Goal: Find specific page/section: Find specific page/section

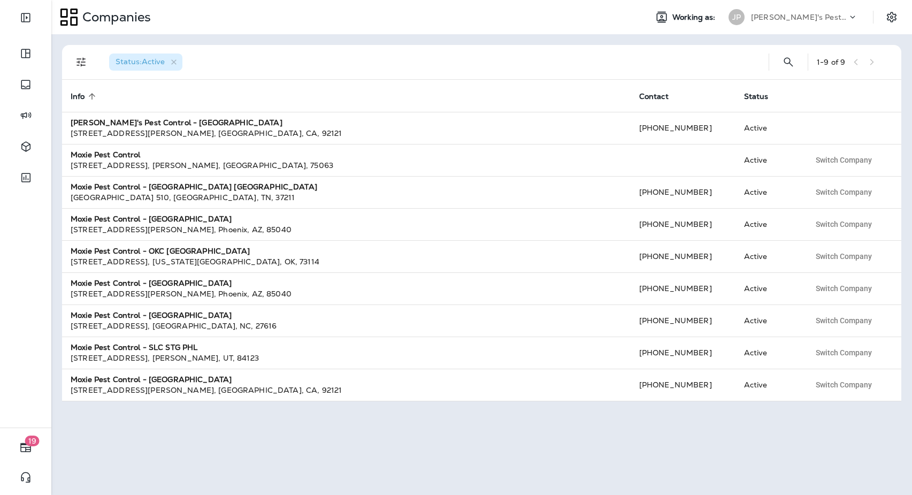
click at [793, 21] on p "[PERSON_NAME]'s Pest Control - [GEOGRAPHIC_DATA]" at bounding box center [799, 17] width 96 height 9
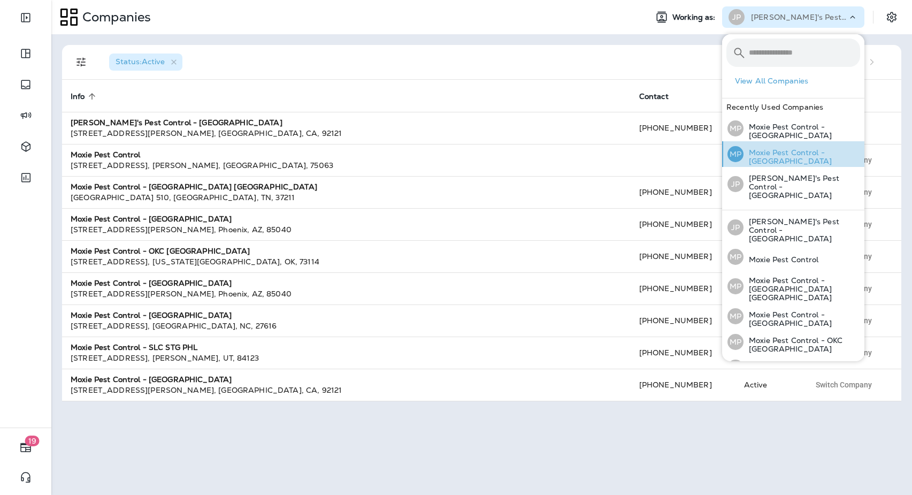
click at [791, 154] on p "Moxie Pest Control - [GEOGRAPHIC_DATA]" at bounding box center [802, 156] width 117 height 17
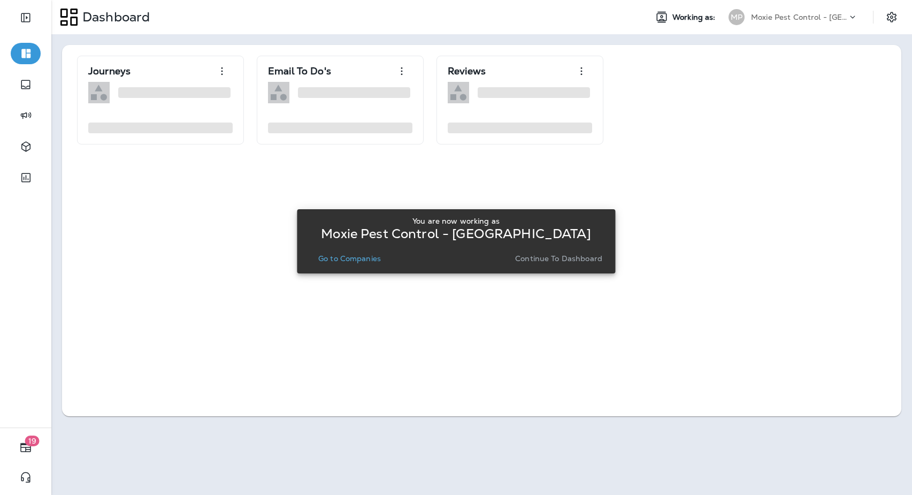
click at [368, 264] on button "Go to Companies" at bounding box center [349, 258] width 71 height 15
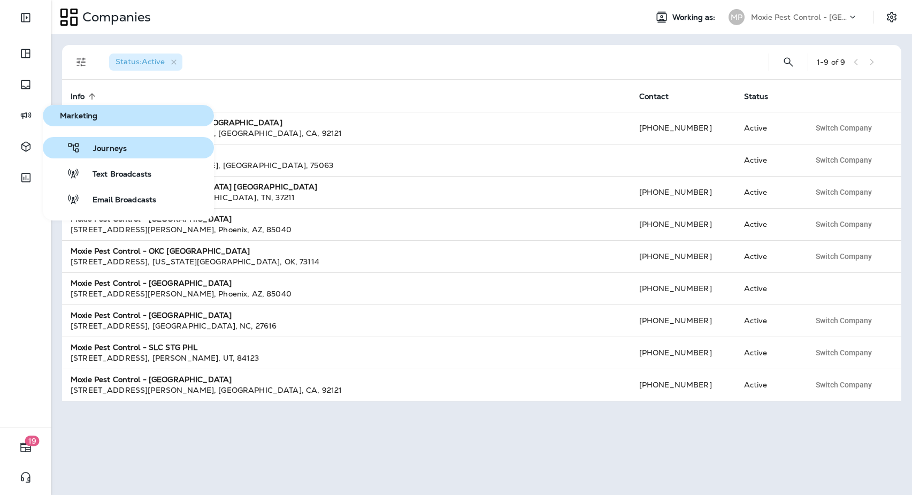
click at [99, 156] on button "Journeys" at bounding box center [128, 147] width 171 height 21
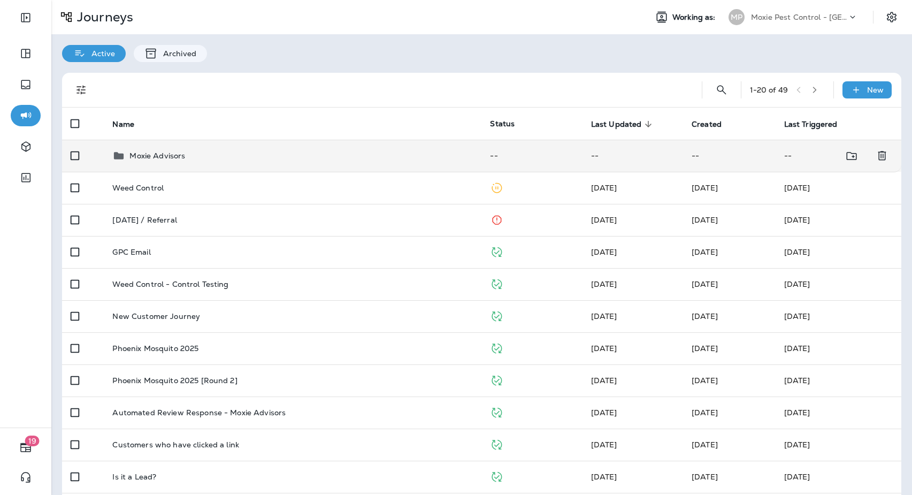
click at [275, 152] on div "Moxie Advisors" at bounding box center [292, 155] width 361 height 13
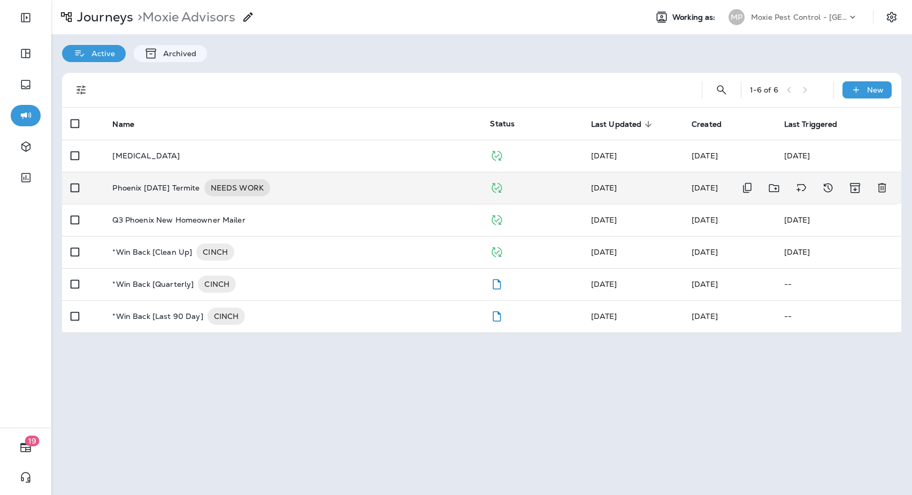
click at [194, 187] on p "Phoenix [DATE] Termite" at bounding box center [155, 187] width 87 height 17
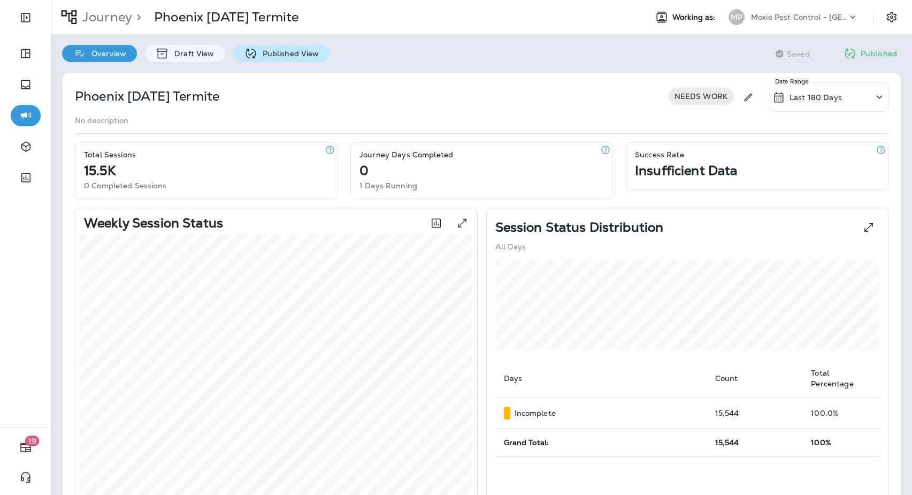
click at [278, 49] on p "Published View" at bounding box center [288, 53] width 62 height 9
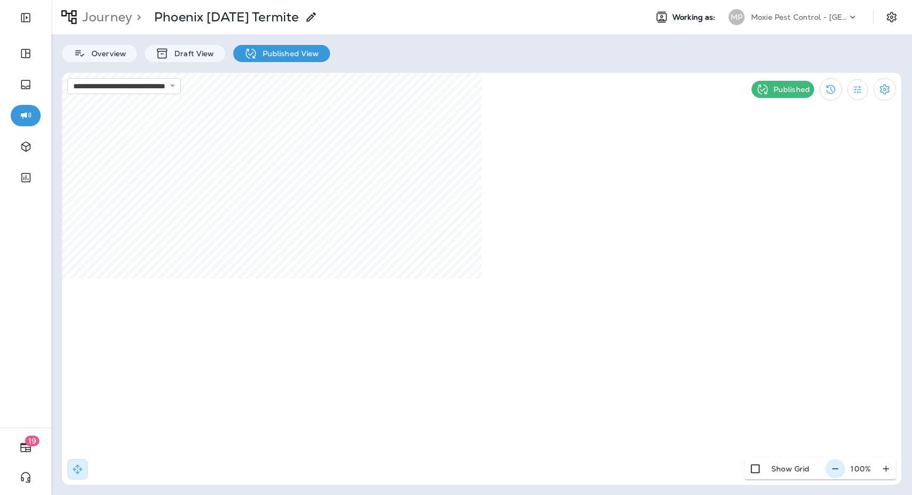
click at [837, 472] on icon "button" at bounding box center [835, 468] width 11 height 11
click at [837, 472] on icon "button" at bounding box center [839, 468] width 11 height 11
click at [838, 472] on icon "button" at bounding box center [839, 468] width 11 height 11
click at [838, 472] on icon "button" at bounding box center [840, 468] width 11 height 11
click at [817, 19] on p "Moxie Pest Control - [GEOGRAPHIC_DATA]" at bounding box center [799, 17] width 96 height 9
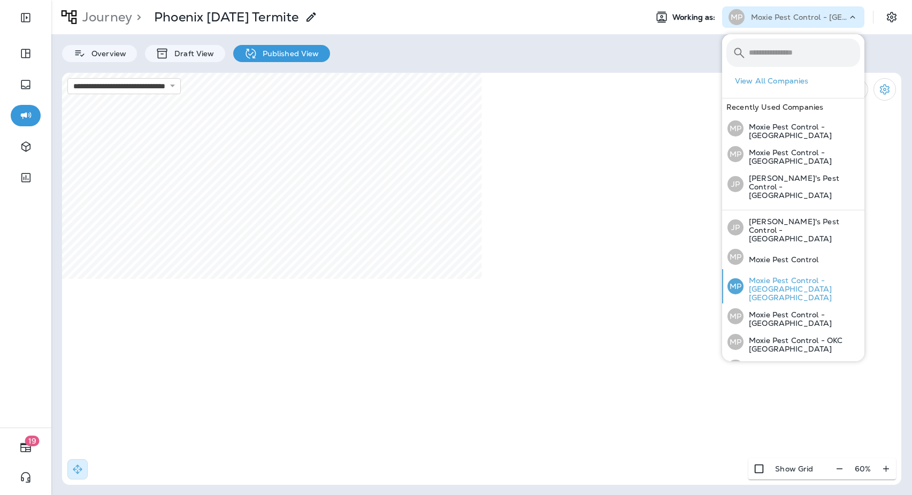
scroll to position [71, 0]
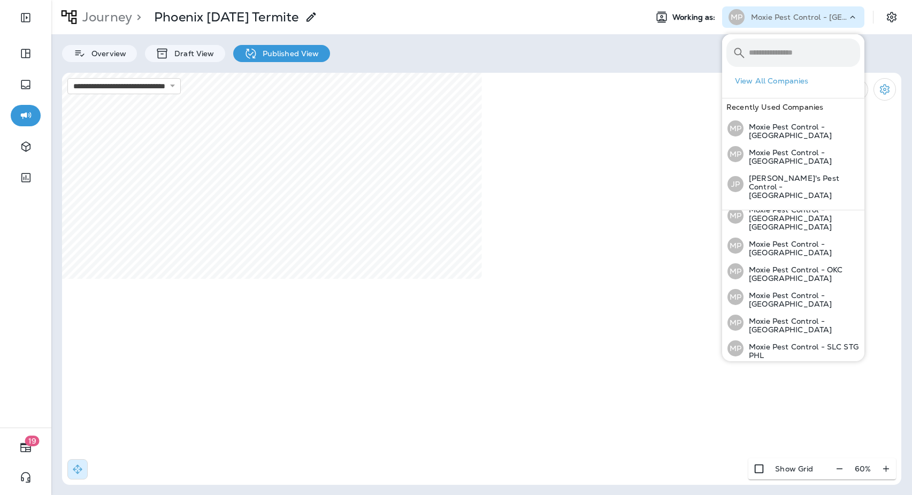
click at [791, 368] on p "Moxie Pest Control - [GEOGRAPHIC_DATA]" at bounding box center [802, 376] width 117 height 17
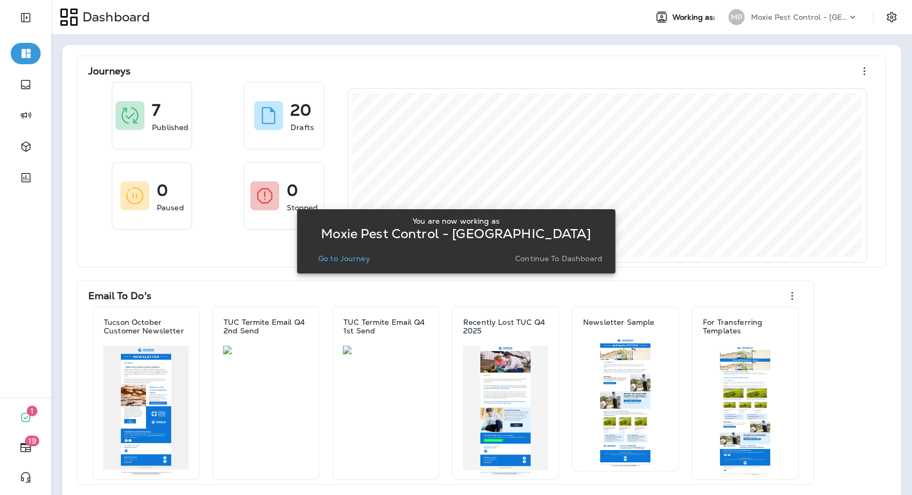
click at [348, 256] on p "Go to Journey" at bounding box center [344, 258] width 52 height 9
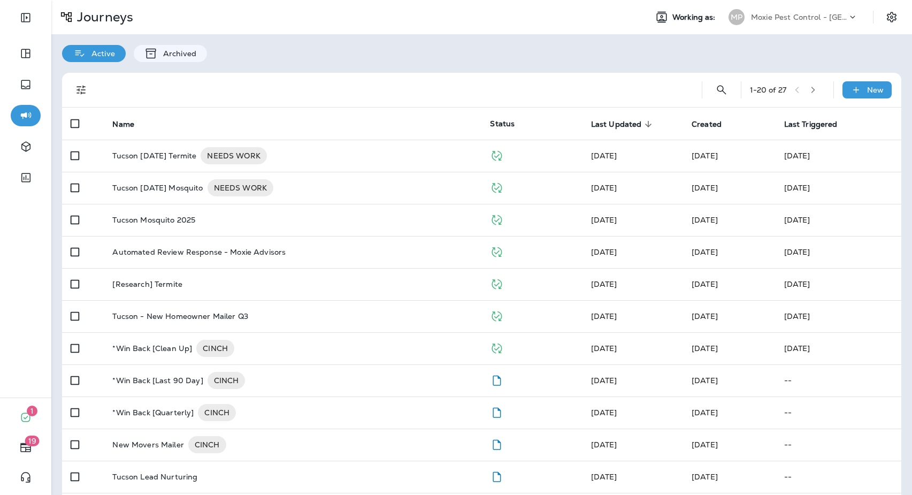
click at [248, 118] on th "Name" at bounding box center [293, 124] width 378 height 32
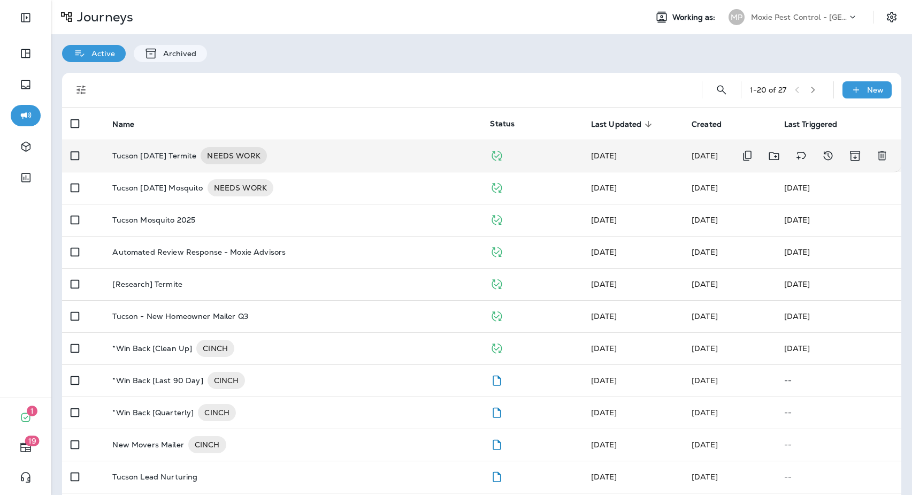
click at [409, 155] on div "Tucson [DATE] Termite NEEDS WORK" at bounding box center [292, 155] width 361 height 17
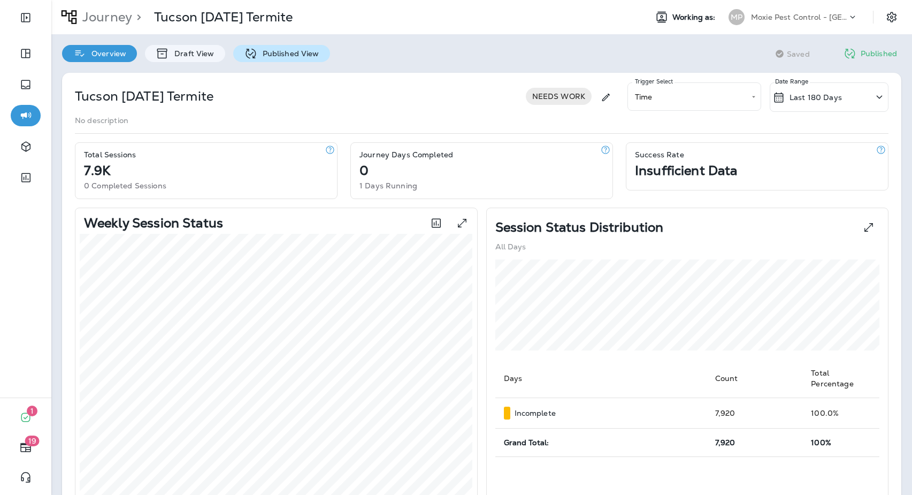
click at [294, 53] on p "Published View" at bounding box center [288, 53] width 62 height 9
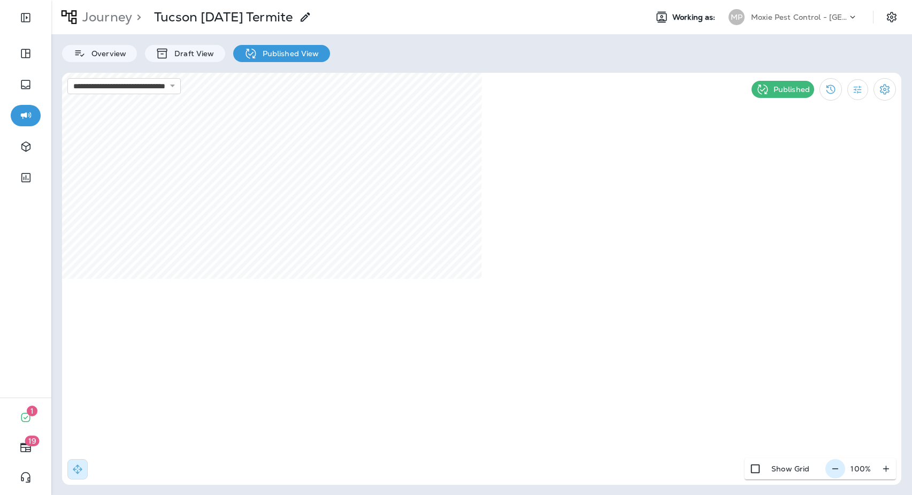
click at [836, 468] on icon "button" at bounding box center [835, 468] width 6 height 1
click at [836, 468] on icon "button" at bounding box center [839, 468] width 11 height 11
click at [836, 468] on icon "button" at bounding box center [840, 468] width 11 height 11
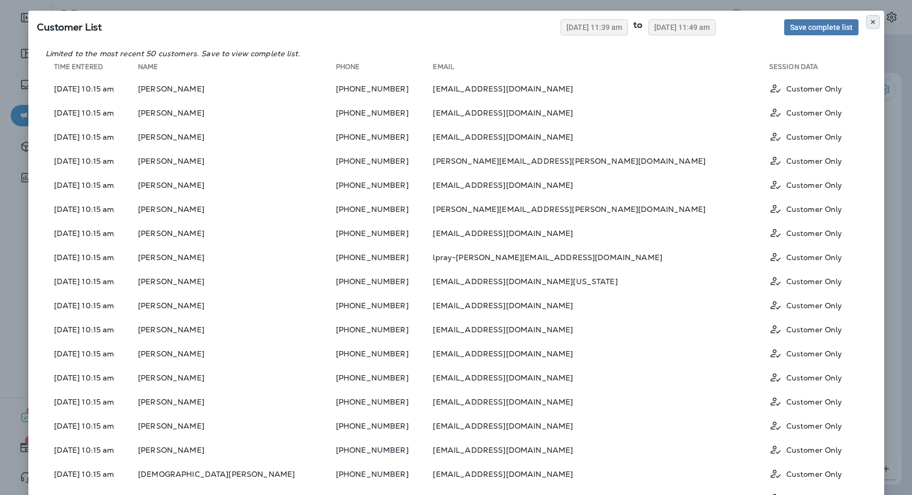
click at [870, 21] on icon at bounding box center [873, 22] width 6 height 6
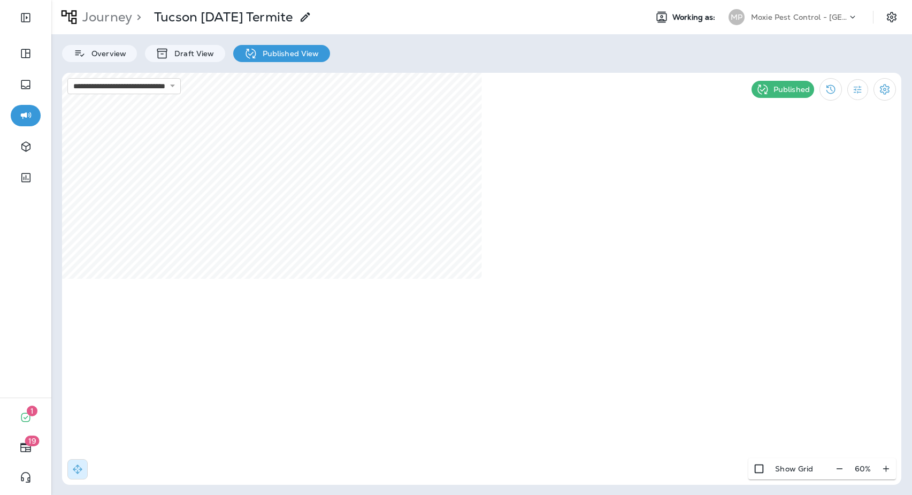
click at [765, 19] on p "Moxie Pest Control - [GEOGRAPHIC_DATA]" at bounding box center [799, 17] width 96 height 9
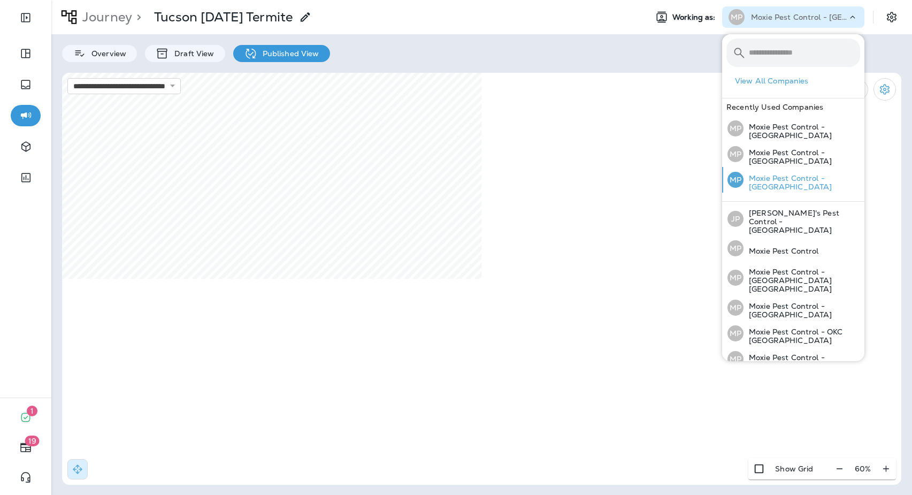
click at [791, 186] on div "MP Moxie Pest Control - [GEOGRAPHIC_DATA]" at bounding box center [793, 180] width 141 height 26
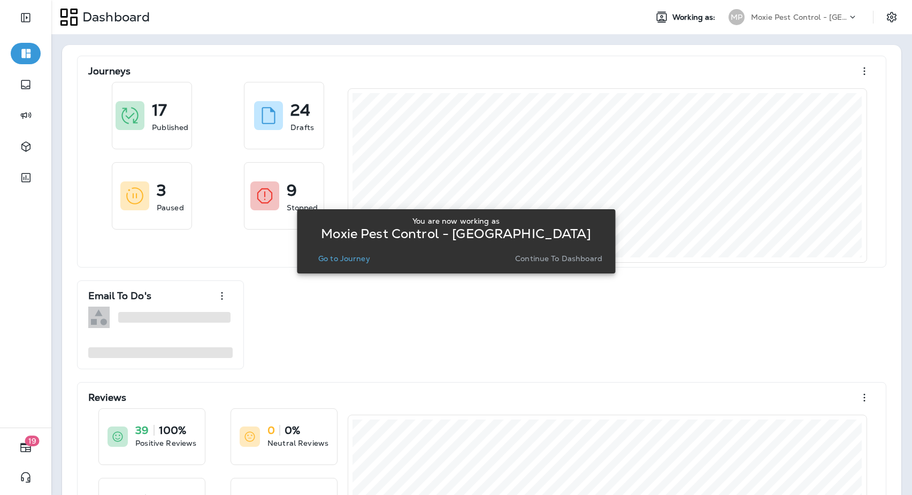
click at [341, 261] on p "Go to Journey" at bounding box center [344, 258] width 52 height 9
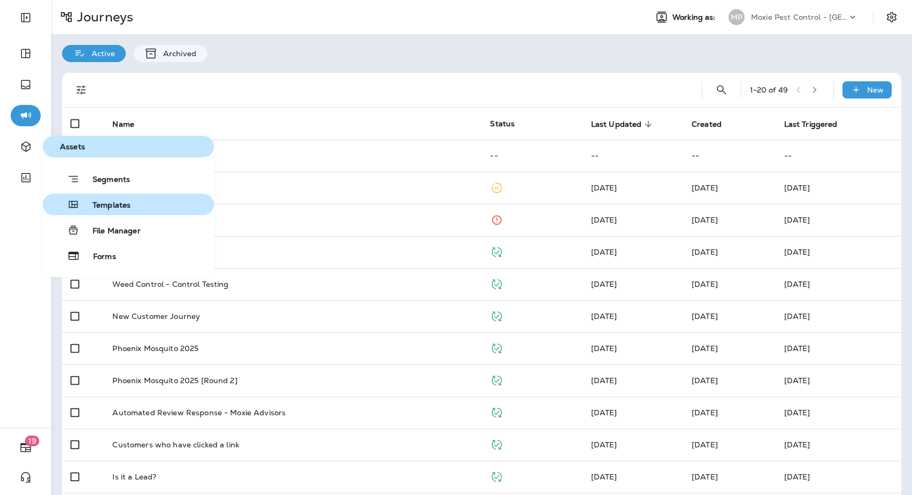
click at [93, 205] on span "Templates" at bounding box center [105, 206] width 51 height 10
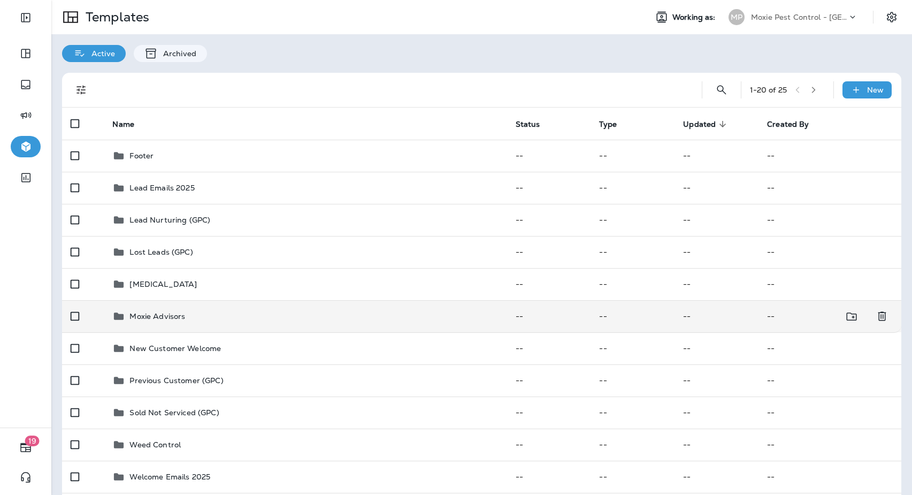
click at [231, 320] on div "Moxie Advisors" at bounding box center [305, 316] width 386 height 13
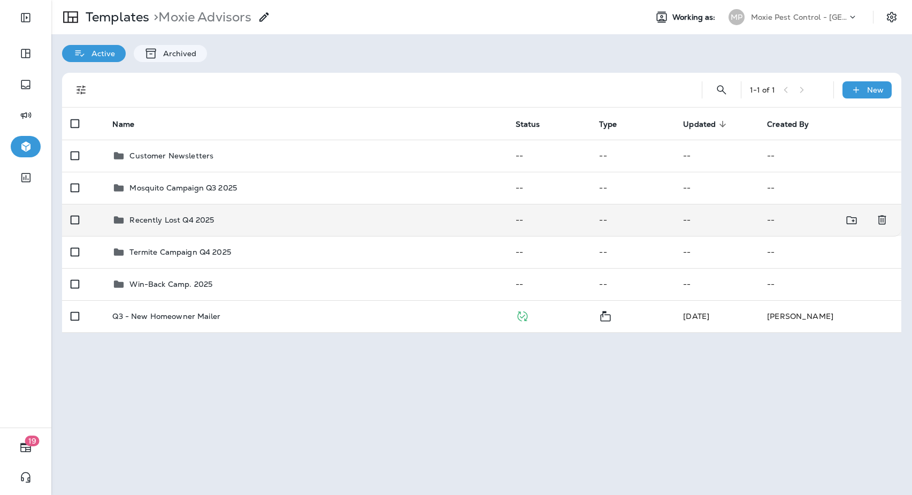
click at [273, 209] on td "Recently Lost Q4 2025" at bounding box center [305, 220] width 403 height 32
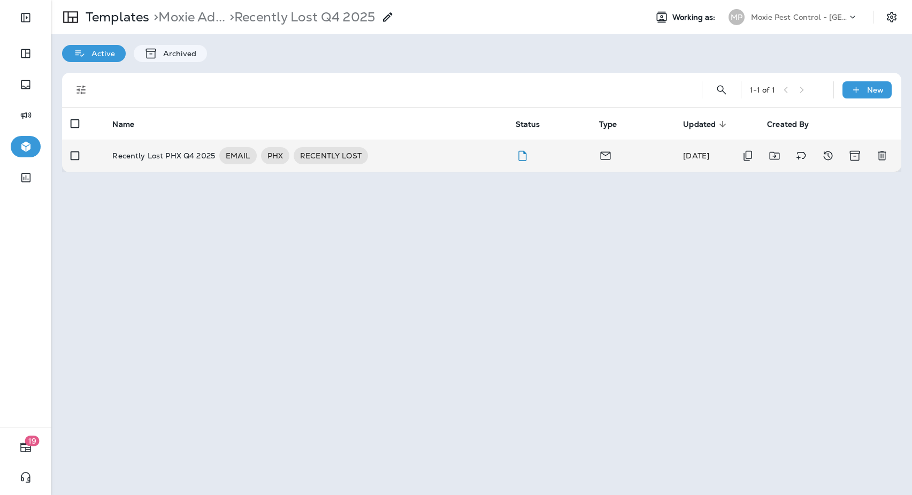
click at [157, 153] on p "Recently Lost PHX Q4 2025" at bounding box center [163, 155] width 103 height 17
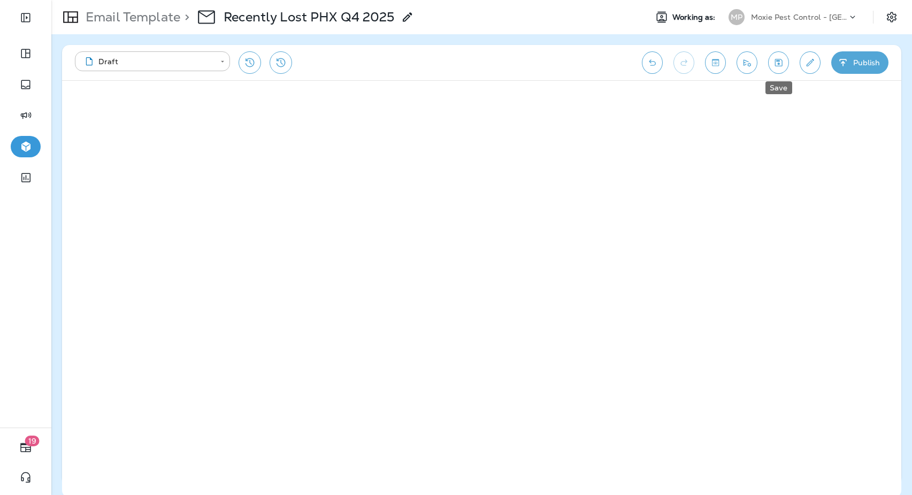
click at [775, 68] on button "Save" at bounding box center [778, 62] width 21 height 22
click at [144, 20] on p "Email Template" at bounding box center [130, 17] width 99 height 16
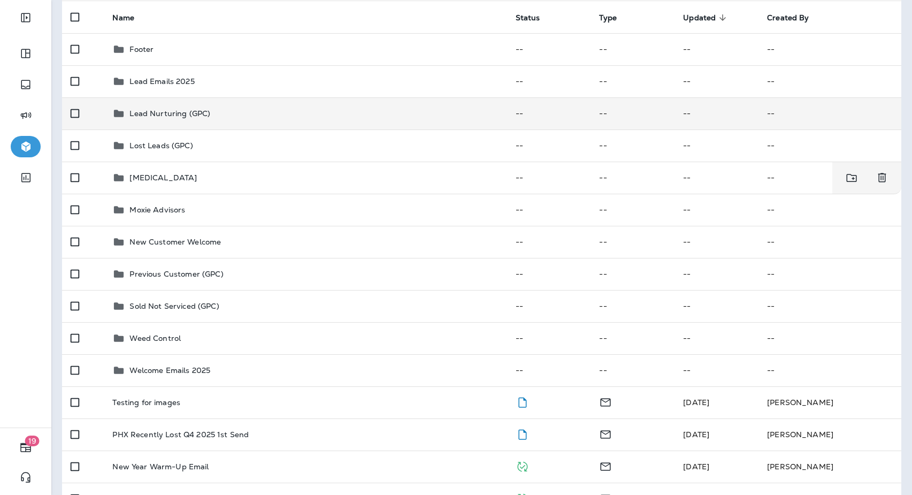
scroll to position [108, 0]
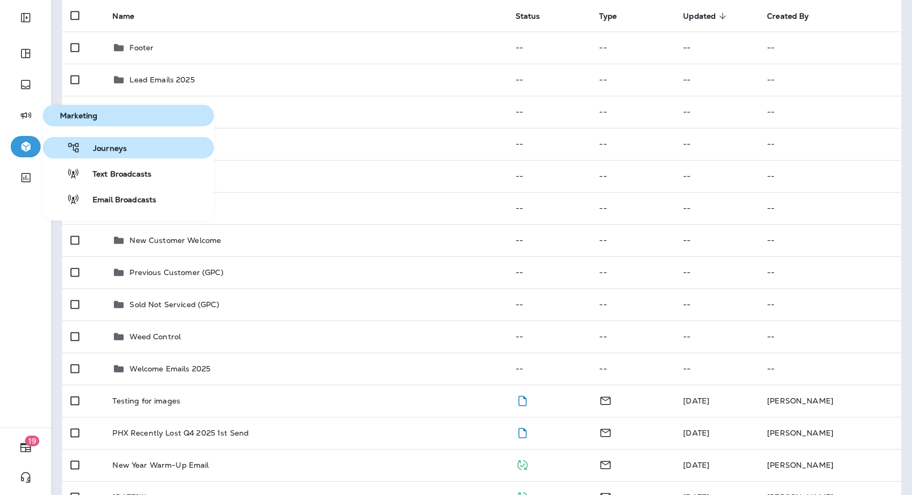
click at [109, 149] on span "Journeys" at bounding box center [103, 149] width 47 height 10
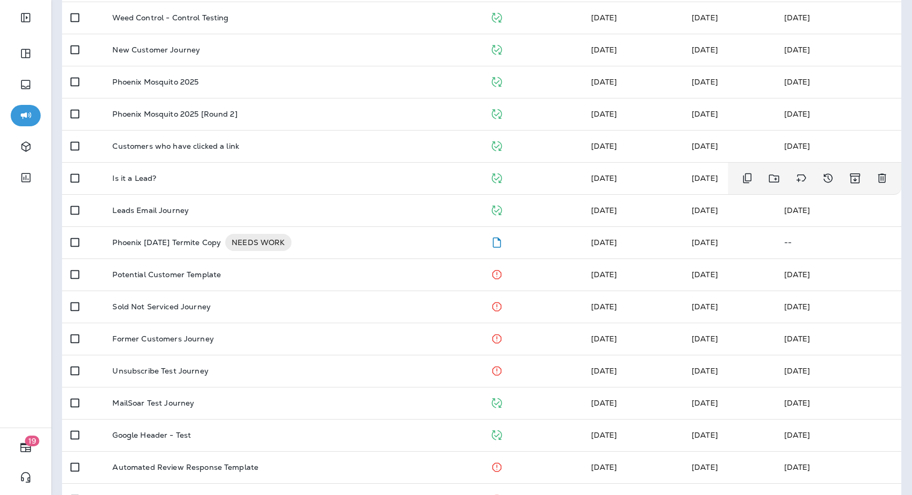
scroll to position [330, 0]
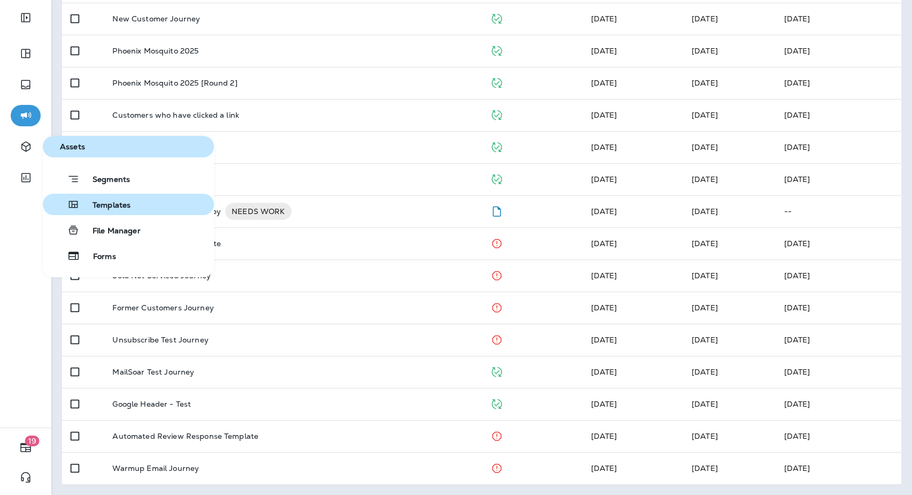
click at [121, 206] on span "Templates" at bounding box center [105, 206] width 51 height 10
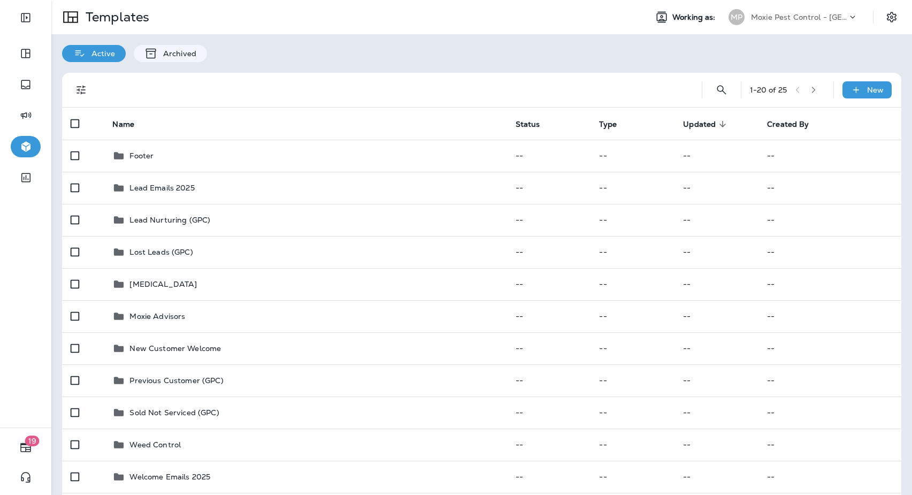
click at [410, 61] on div "Active Archived" at bounding box center [481, 48] width 861 height 28
click at [404, 56] on div "Active Archived" at bounding box center [481, 48] width 861 height 28
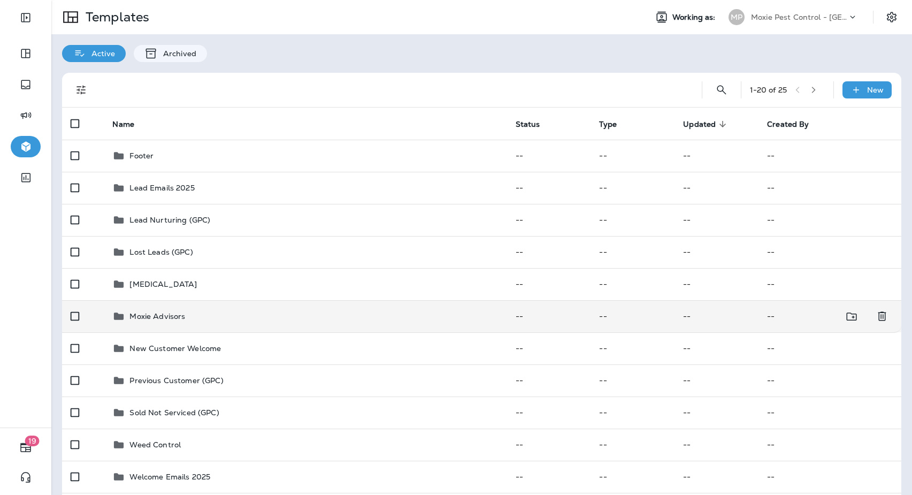
click at [183, 313] on p "Moxie Advisors" at bounding box center [157, 316] width 56 height 9
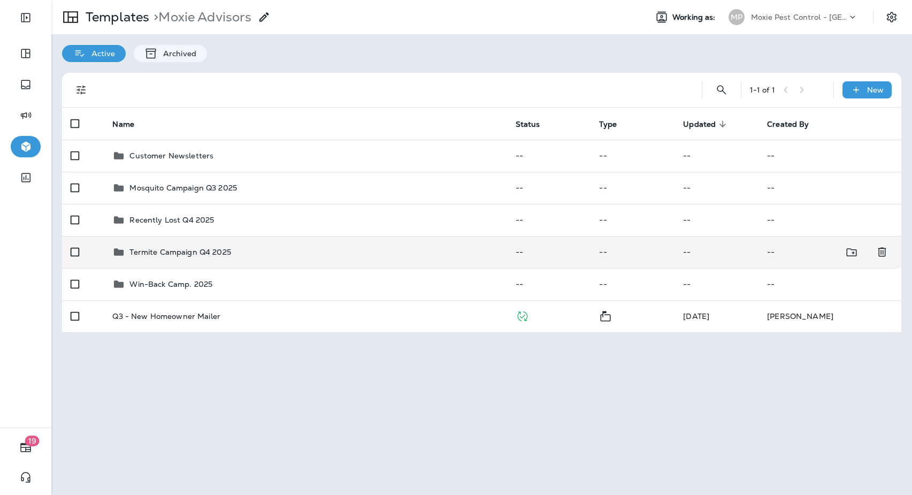
click at [205, 251] on p "Termite Campaign Q4 2025" at bounding box center [179, 252] width 101 height 9
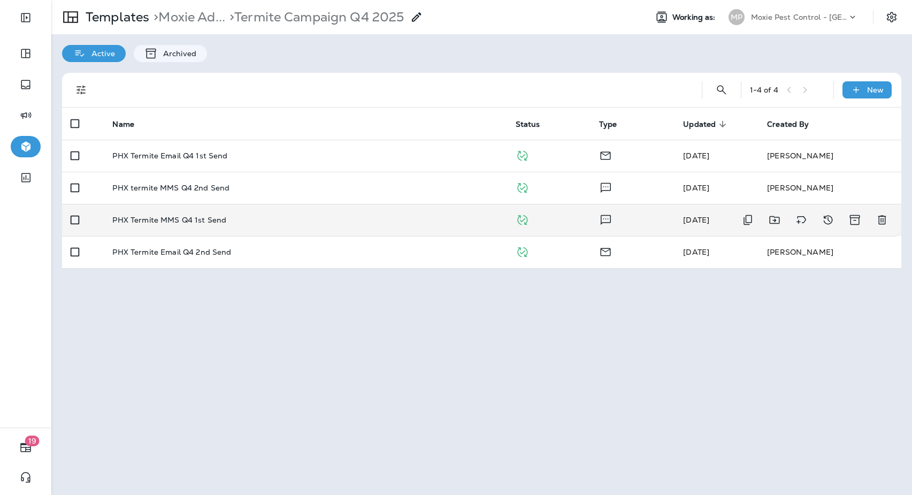
click at [246, 223] on div "PHX Termite MMS Q4 1st Send" at bounding box center [305, 220] width 386 height 9
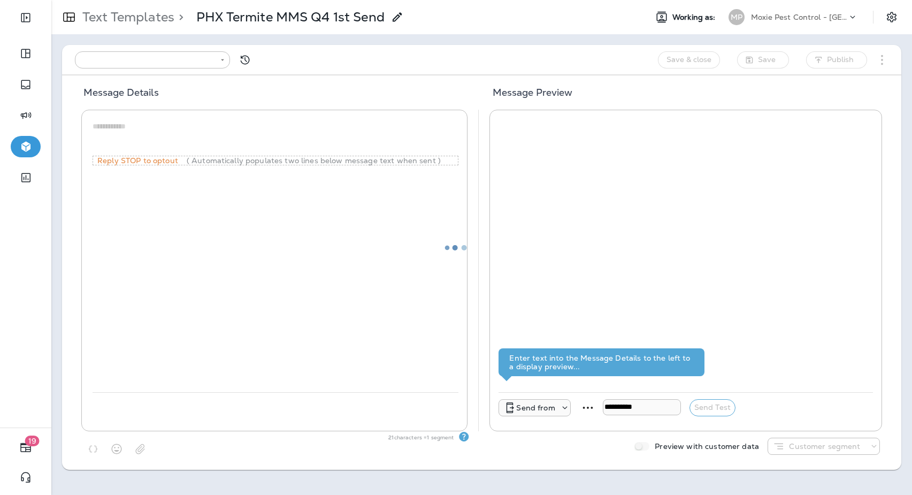
type input "**********"
type textarea "**********"
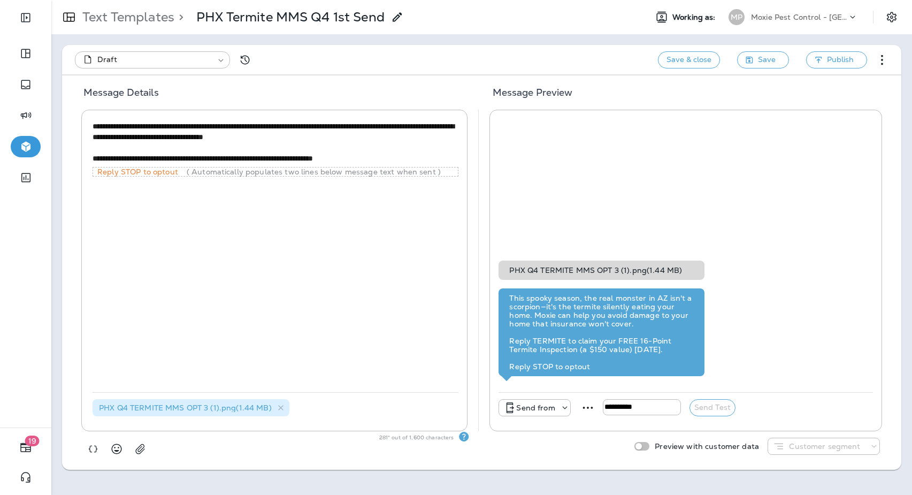
click at [139, 20] on p "Text Templates" at bounding box center [126, 17] width 96 height 16
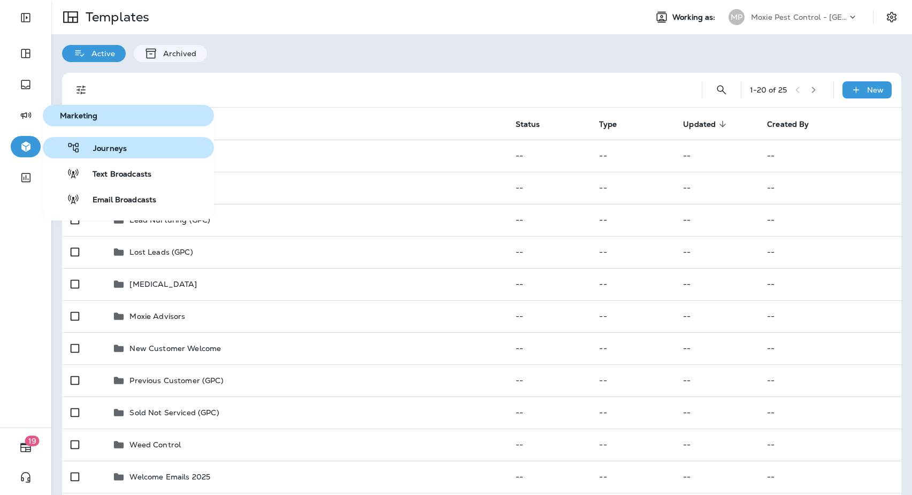
click at [98, 148] on span "Journeys" at bounding box center [103, 149] width 47 height 10
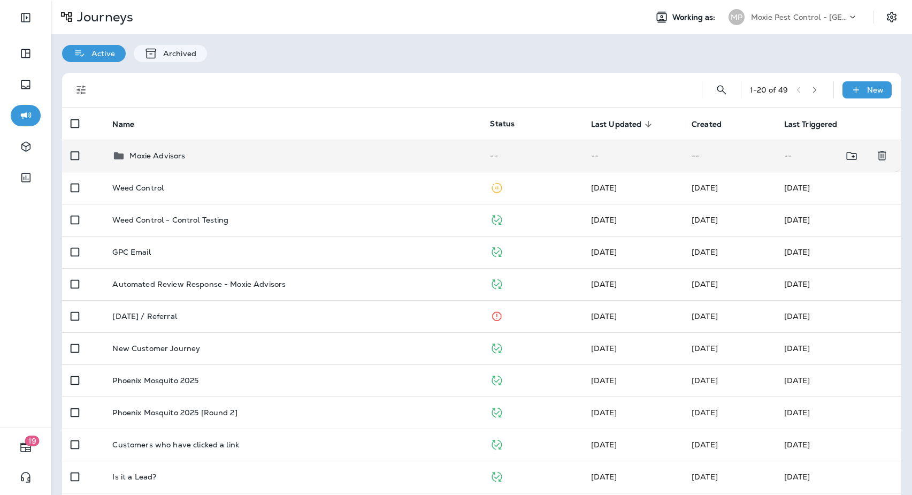
click at [217, 160] on div "Moxie Advisors" at bounding box center [292, 155] width 361 height 13
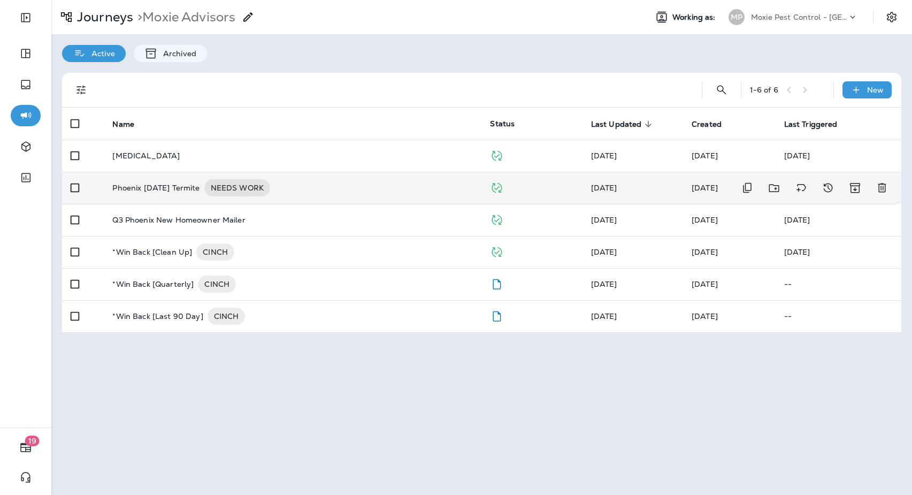
click at [371, 185] on div "Phoenix [DATE] Termite NEEDS WORK" at bounding box center [292, 187] width 361 height 17
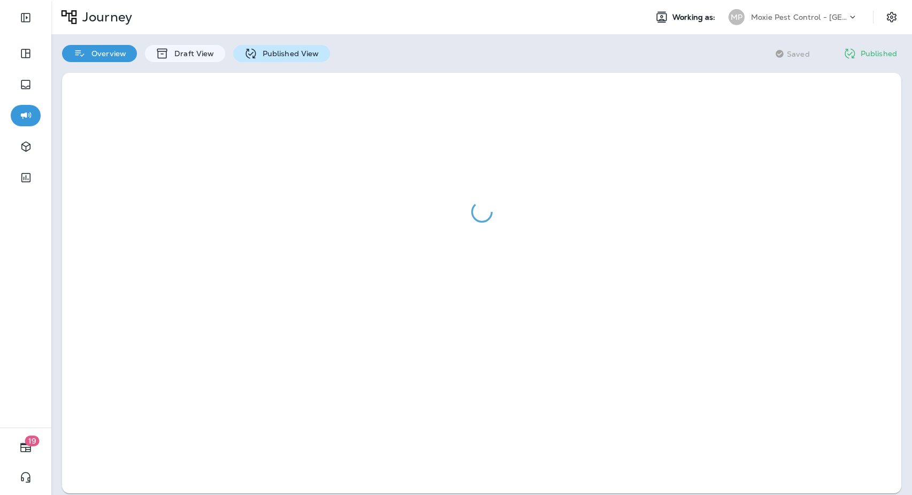
click at [266, 52] on p "Published View" at bounding box center [288, 53] width 62 height 9
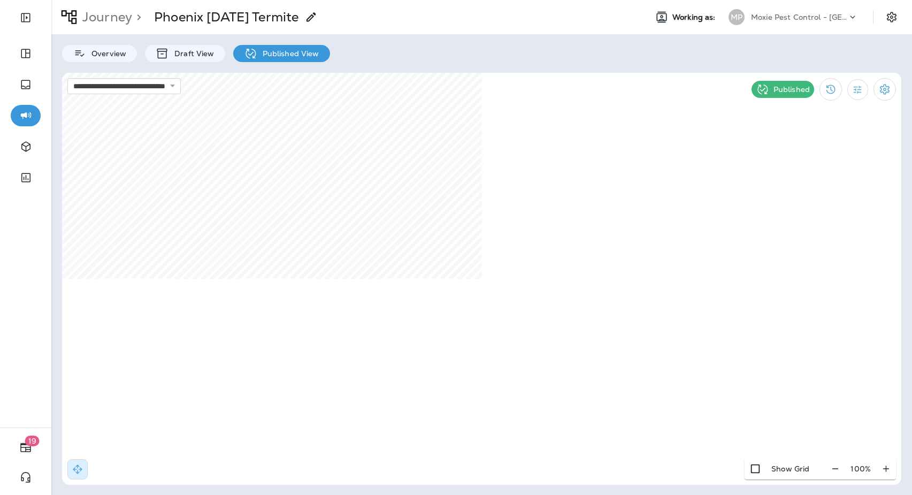
select select "*"
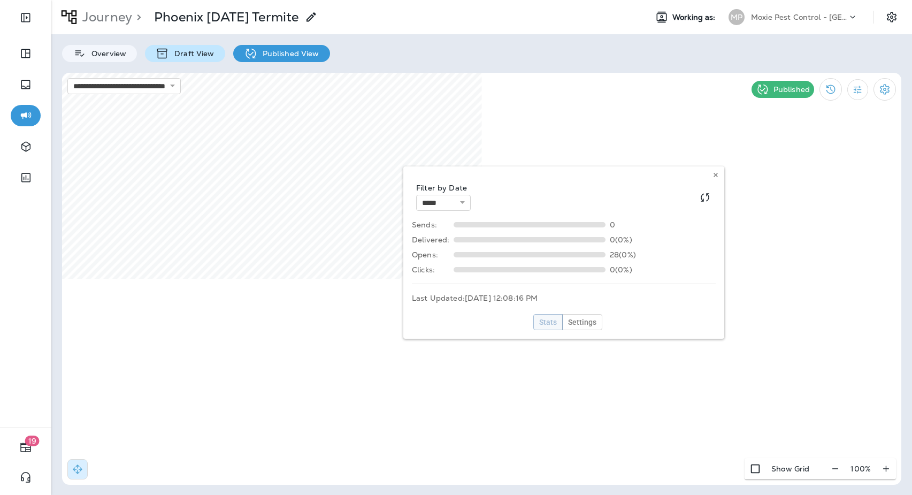
click at [175, 56] on p "Draft View" at bounding box center [191, 53] width 45 height 9
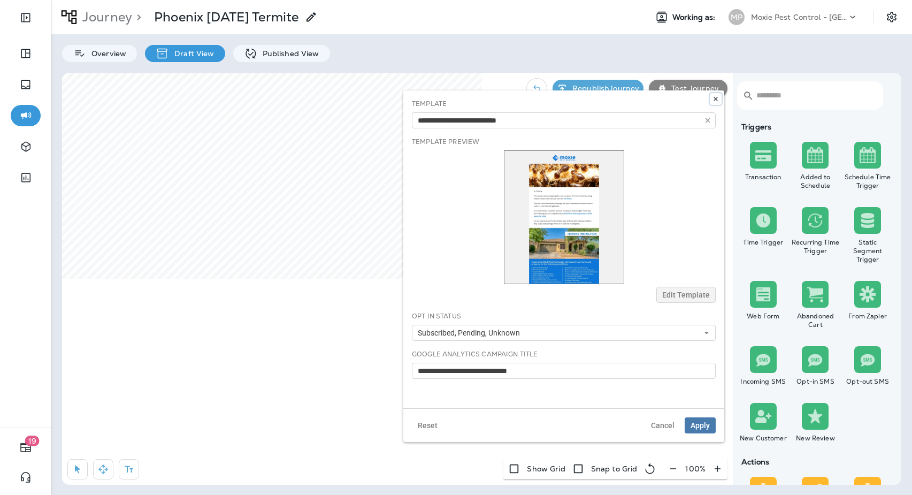
click at [716, 99] on use at bounding box center [716, 99] width 4 height 4
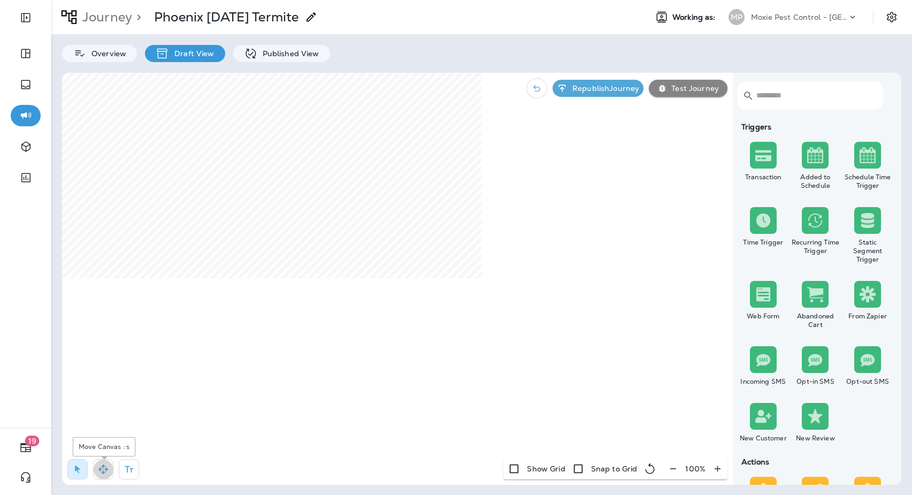
drag, startPoint x: 105, startPoint y: 466, endPoint x: 126, endPoint y: 441, distance: 32.3
click at [106, 464] on icon "button" at bounding box center [103, 469] width 11 height 11
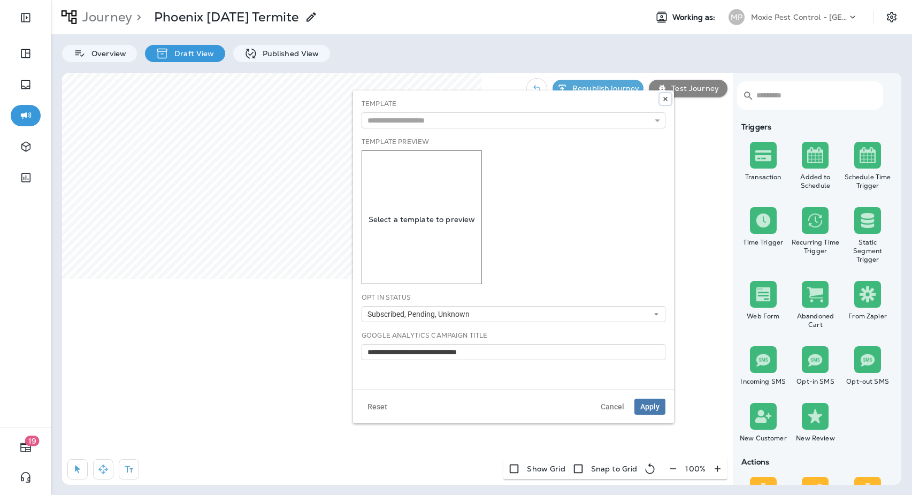
click at [668, 99] on icon at bounding box center [665, 99] width 6 height 6
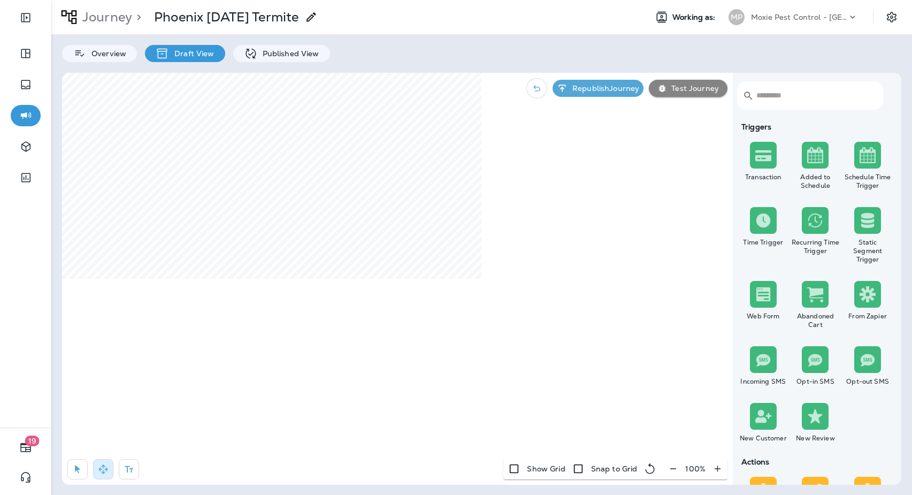
click at [675, 467] on icon "button" at bounding box center [673, 468] width 11 height 11
click at [676, 469] on icon "button" at bounding box center [677, 468] width 6 height 1
click at [677, 469] on icon "button" at bounding box center [677, 468] width 11 height 11
click at [677, 469] on icon "button" at bounding box center [678, 468] width 11 height 11
click at [679, 468] on icon "button" at bounding box center [677, 468] width 6 height 1
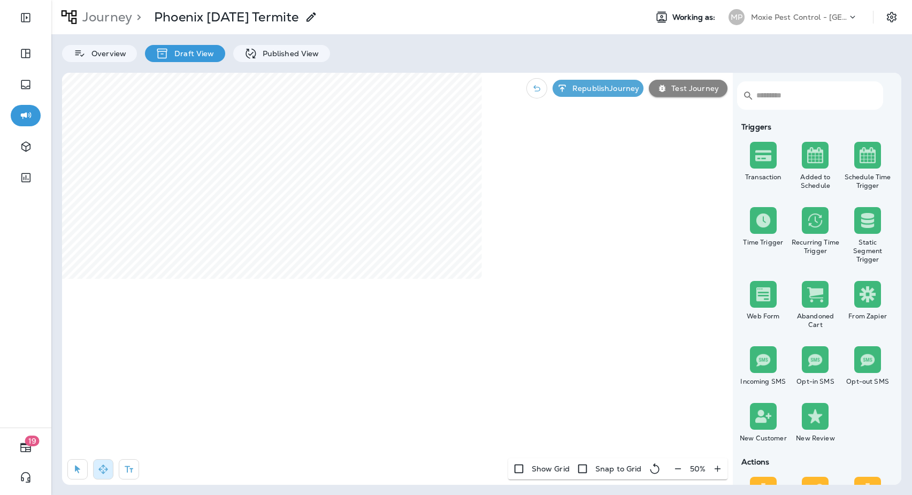
click at [677, 465] on div "50 %" at bounding box center [697, 468] width 59 height 21
click at [676, 468] on div "50 %" at bounding box center [697, 468] width 59 height 21
click at [113, 21] on p "Journey" at bounding box center [105, 17] width 54 height 16
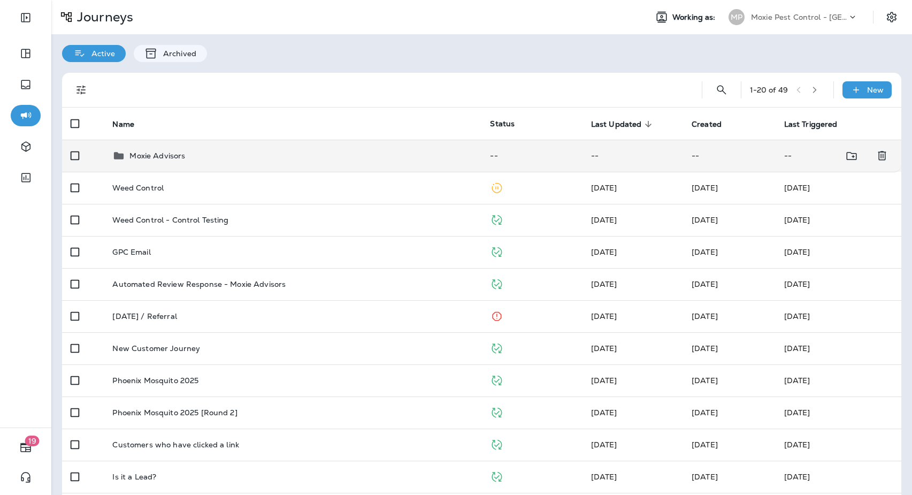
click at [196, 166] on td "Moxie Advisors" at bounding box center [293, 156] width 378 height 32
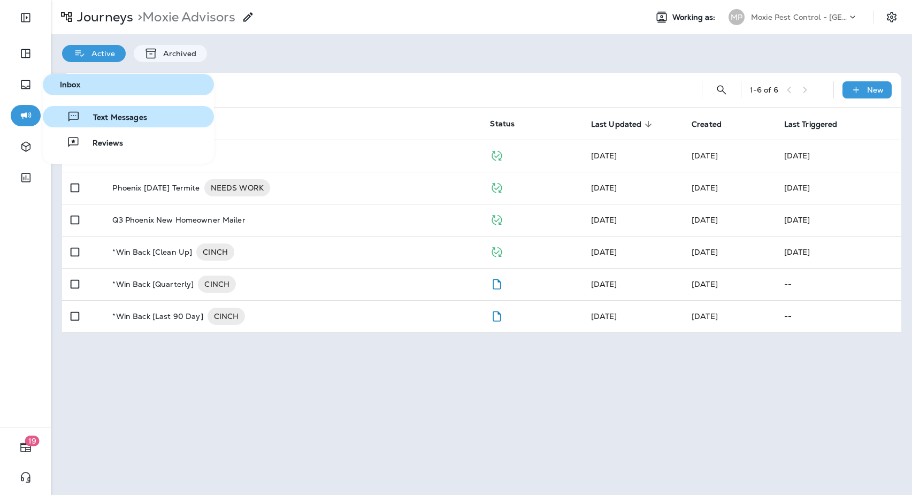
click at [123, 120] on span "Text Messages" at bounding box center [113, 118] width 67 height 10
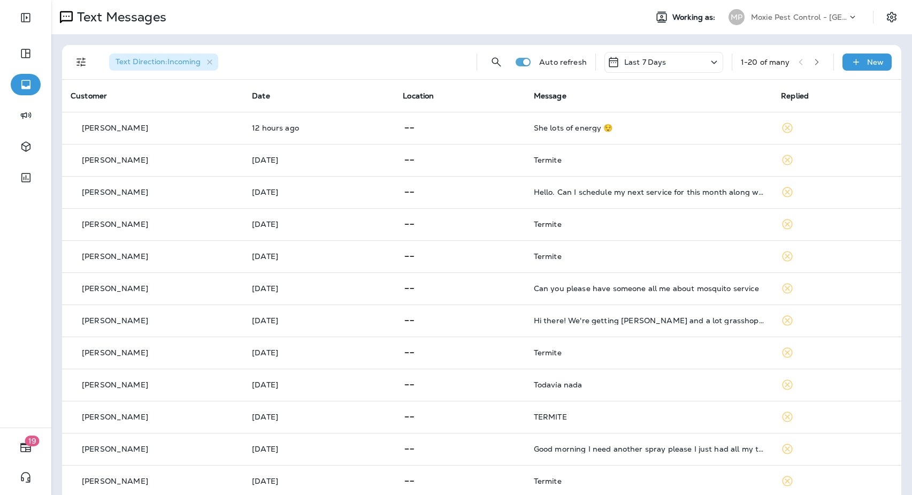
click at [818, 63] on icon "button" at bounding box center [816, 61] width 7 height 7
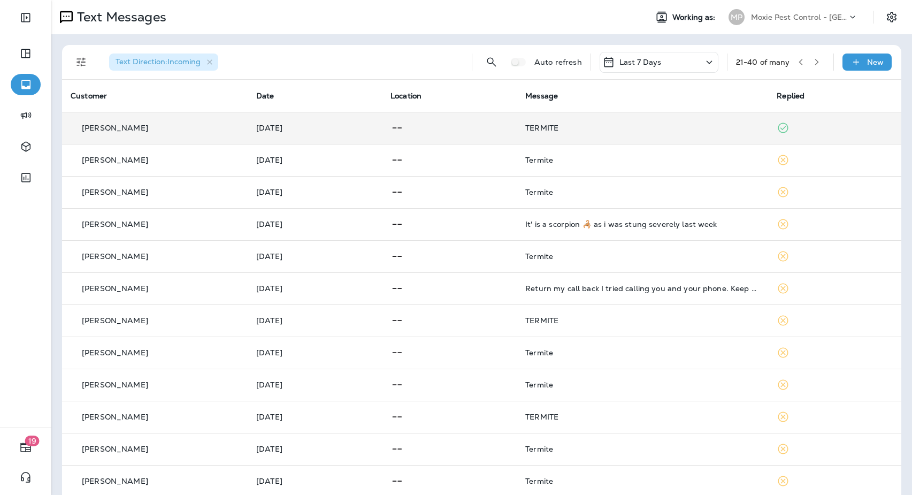
click at [708, 124] on div "TERMITE" at bounding box center [642, 128] width 234 height 9
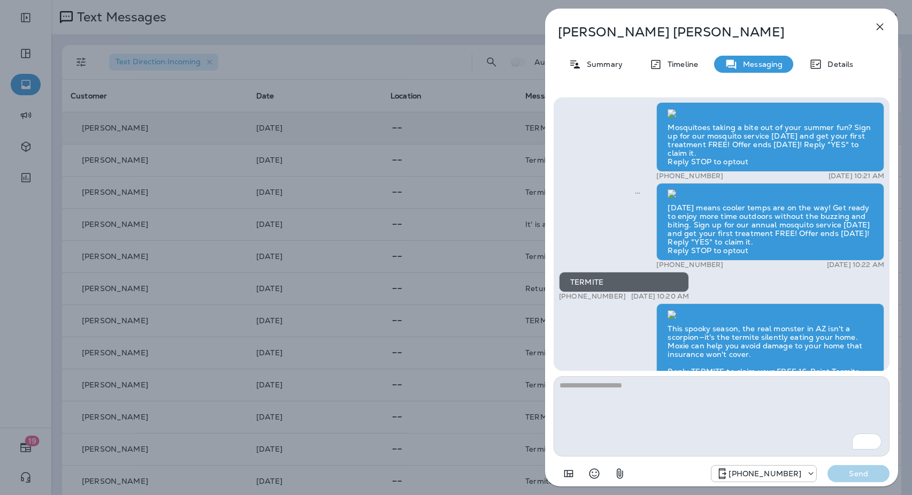
scroll to position [-353, 0]
click at [881, 27] on icon "button" at bounding box center [880, 26] width 13 height 13
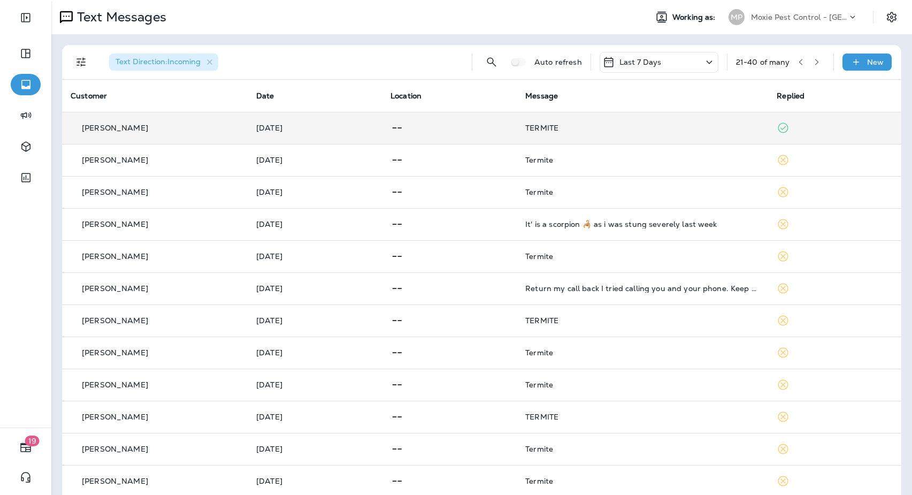
click at [658, 109] on th "Message" at bounding box center [642, 96] width 251 height 32
click at [657, 126] on div "TERMITE" at bounding box center [642, 128] width 234 height 9
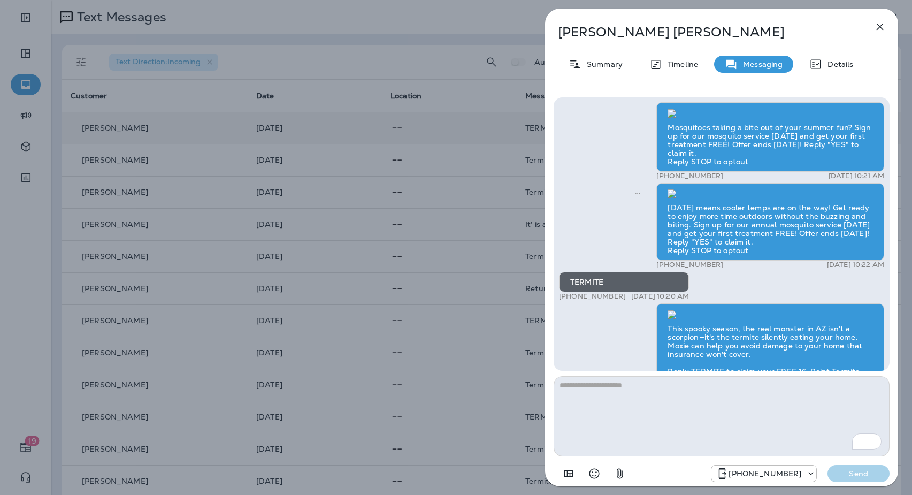
scroll to position [-304, 0]
click at [878, 26] on icon "button" at bounding box center [880, 26] width 13 height 13
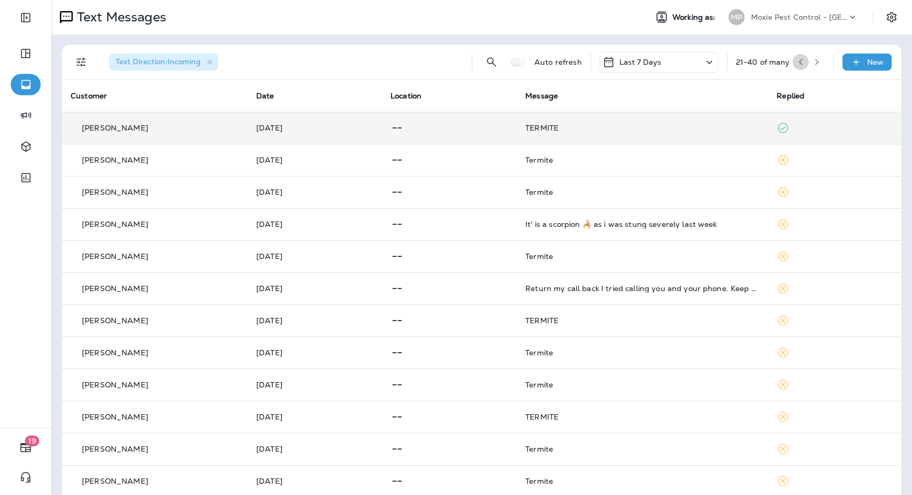
click at [801, 65] on icon "button" at bounding box center [800, 61] width 7 height 7
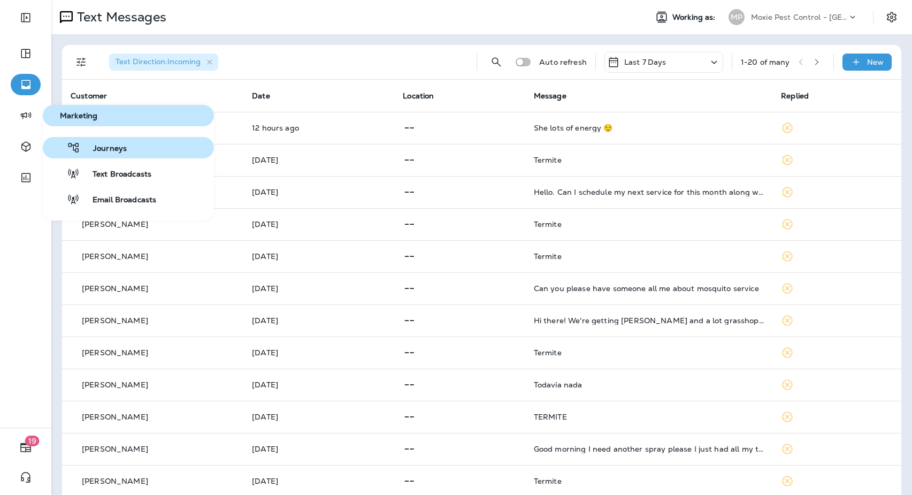
click at [111, 152] on span "Journeys" at bounding box center [103, 149] width 47 height 10
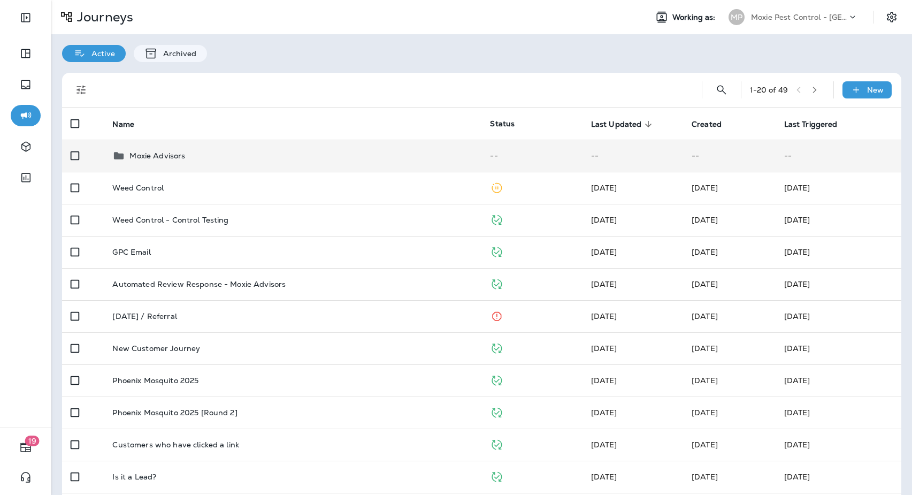
click at [216, 157] on div "Moxie Advisors" at bounding box center [292, 155] width 361 height 13
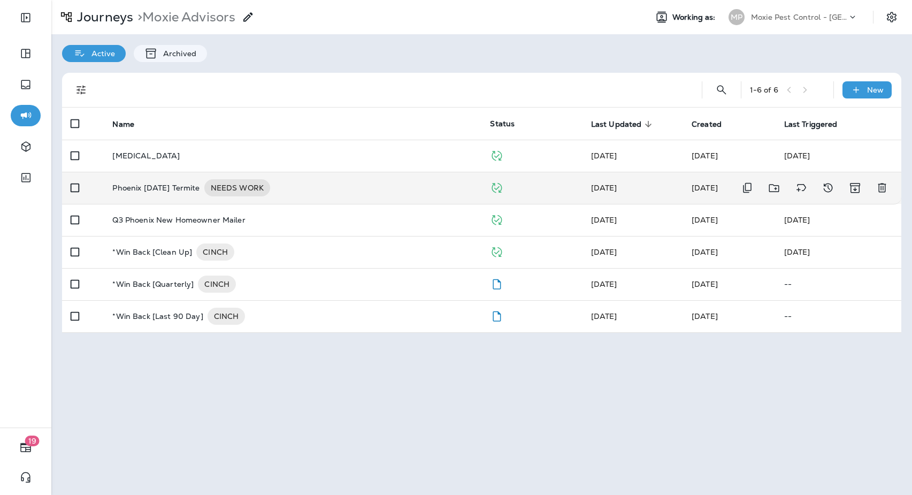
click at [408, 181] on div "Phoenix [DATE] Termite NEEDS WORK" at bounding box center [292, 187] width 361 height 17
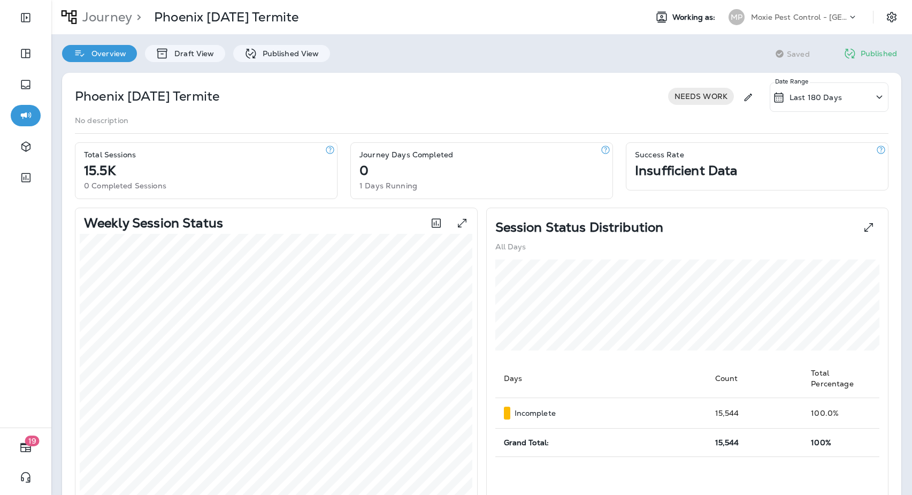
click at [182, 44] on div "Overview Draft View Published View" at bounding box center [195, 48] width 289 height 28
click at [277, 53] on p "Published View" at bounding box center [288, 53] width 62 height 9
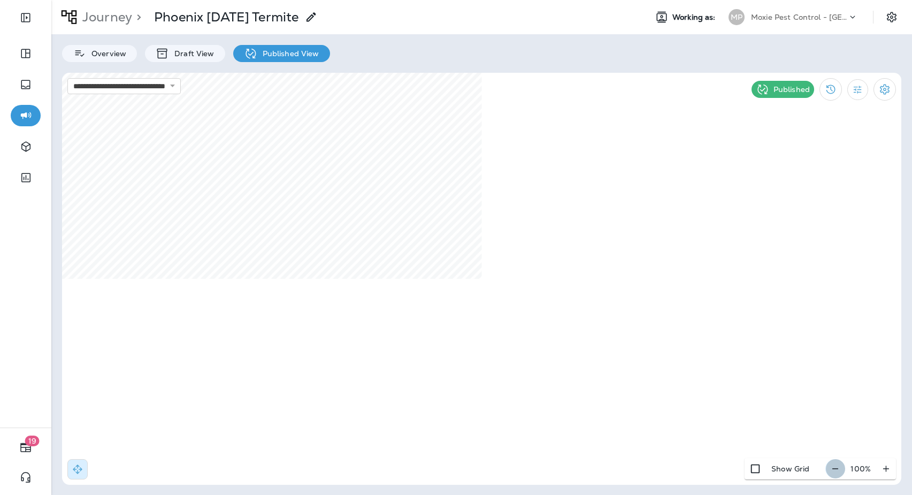
click at [836, 468] on icon "button" at bounding box center [835, 468] width 11 height 11
click at [836, 468] on icon "button" at bounding box center [839, 468] width 11 height 11
click at [837, 468] on icon "button" at bounding box center [839, 468] width 6 height 1
click at [812, 19] on p "Moxie Pest Control - [GEOGRAPHIC_DATA]" at bounding box center [799, 17] width 96 height 9
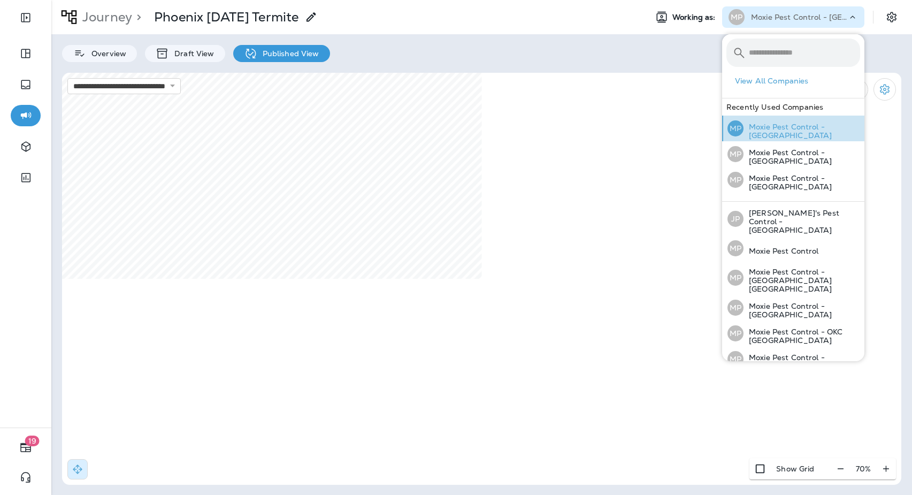
click at [816, 129] on p "Moxie Pest Control - [GEOGRAPHIC_DATA]" at bounding box center [802, 130] width 117 height 17
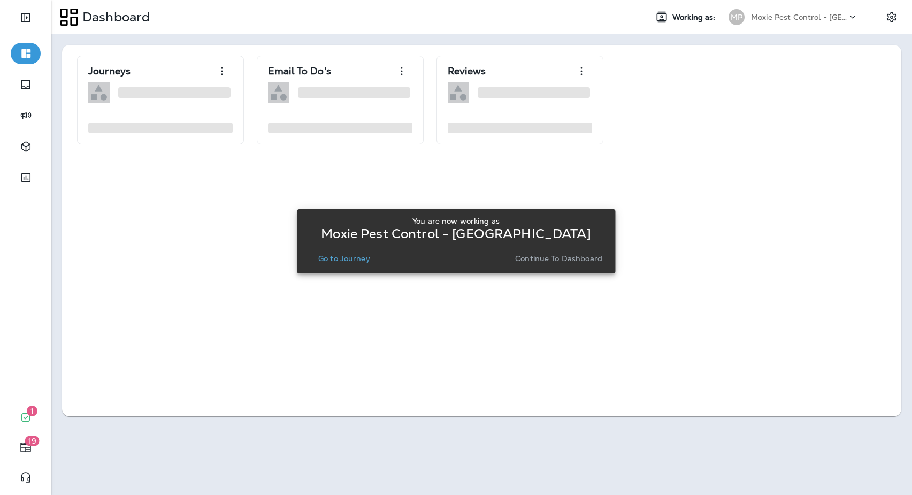
click at [333, 252] on button "Go to Journey" at bounding box center [344, 258] width 60 height 15
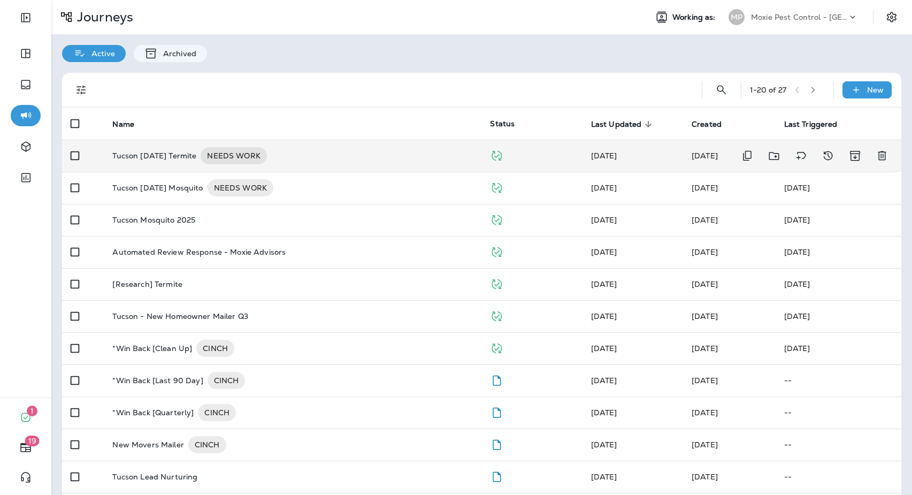
click at [371, 155] on div "Tucson [DATE] Termite NEEDS WORK" at bounding box center [292, 155] width 361 height 17
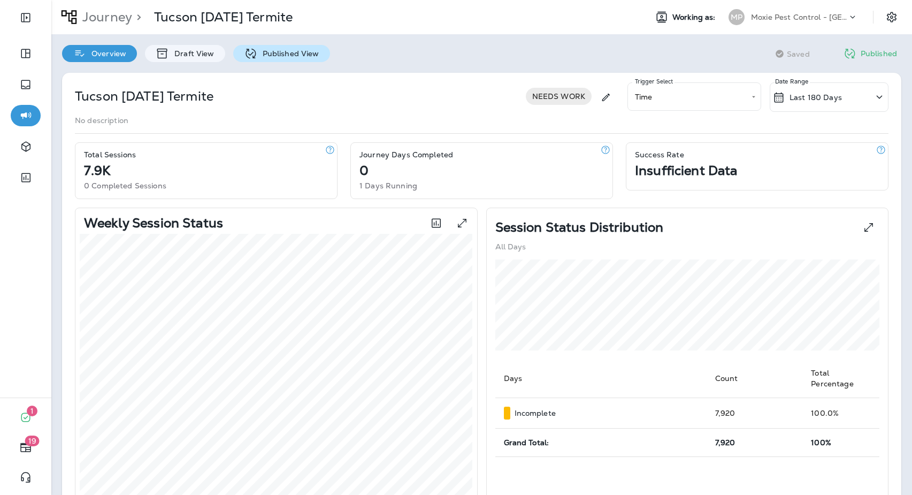
click at [277, 56] on p "Published View" at bounding box center [288, 53] width 62 height 9
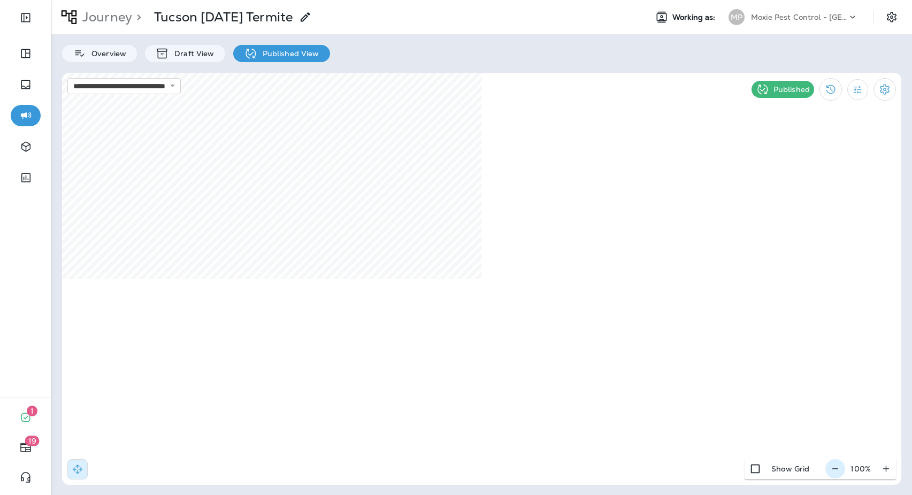
click at [838, 471] on icon "button" at bounding box center [835, 468] width 11 height 11
click at [838, 471] on icon "button" at bounding box center [839, 468] width 11 height 11
click at [96, 17] on p "Journey" at bounding box center [105, 17] width 54 height 16
